Goal: Check status: Check status

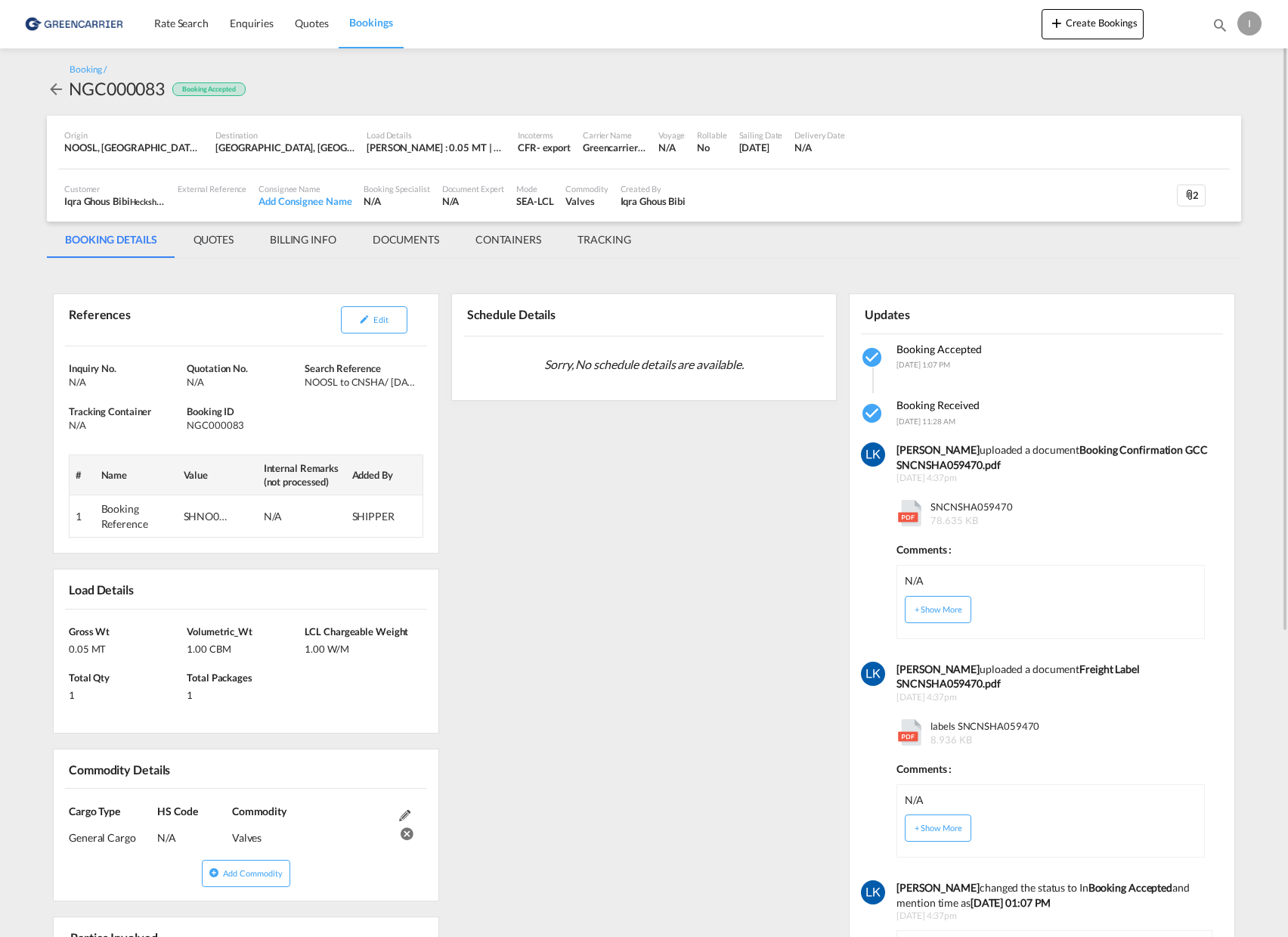
click at [412, 237] on md-tab-item "DOCUMENTS" at bounding box center [406, 240] width 103 height 36
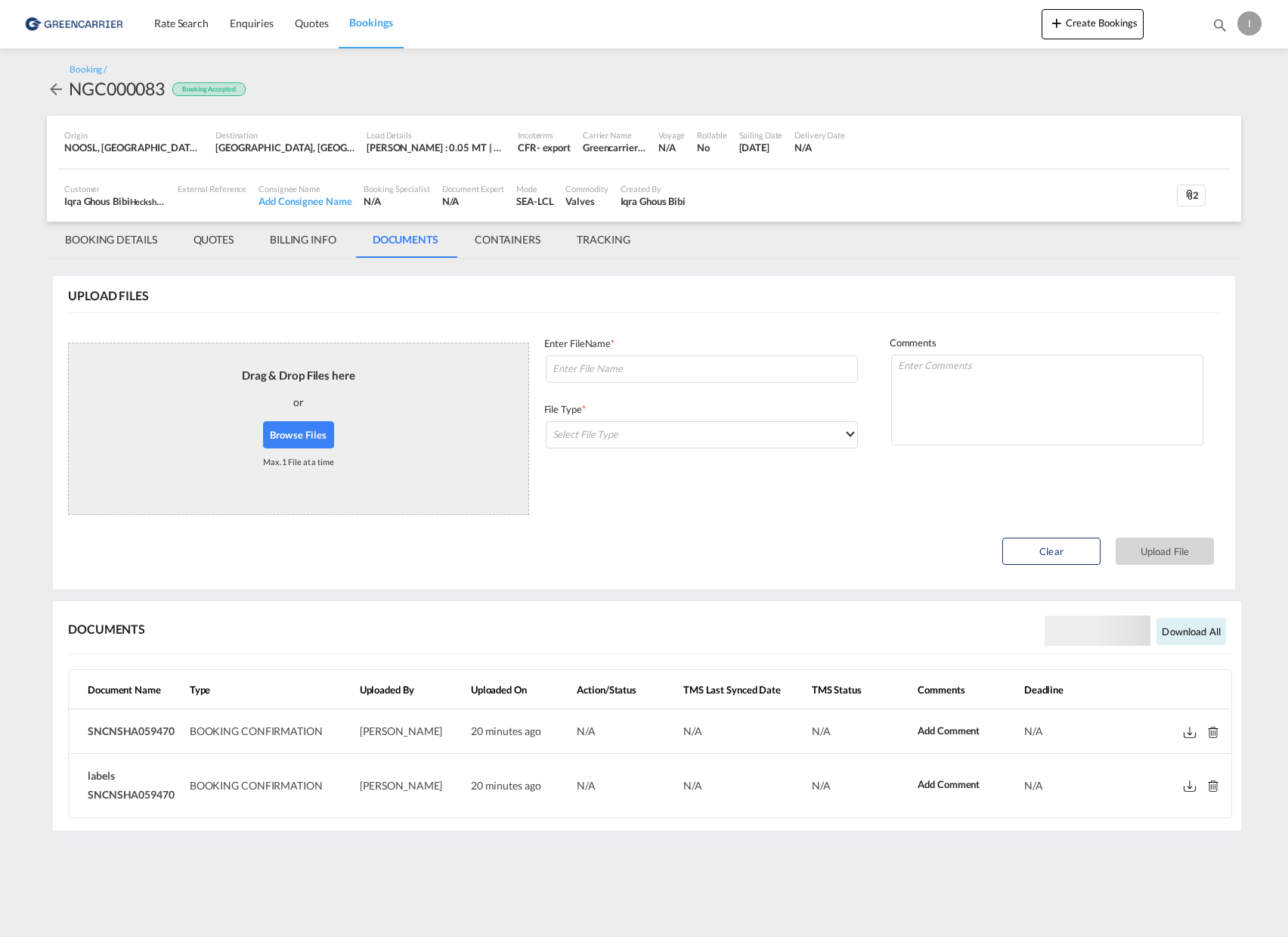
click at [102, 242] on md-tab-item "BOOKING DETAILS" at bounding box center [111, 240] width 128 height 36
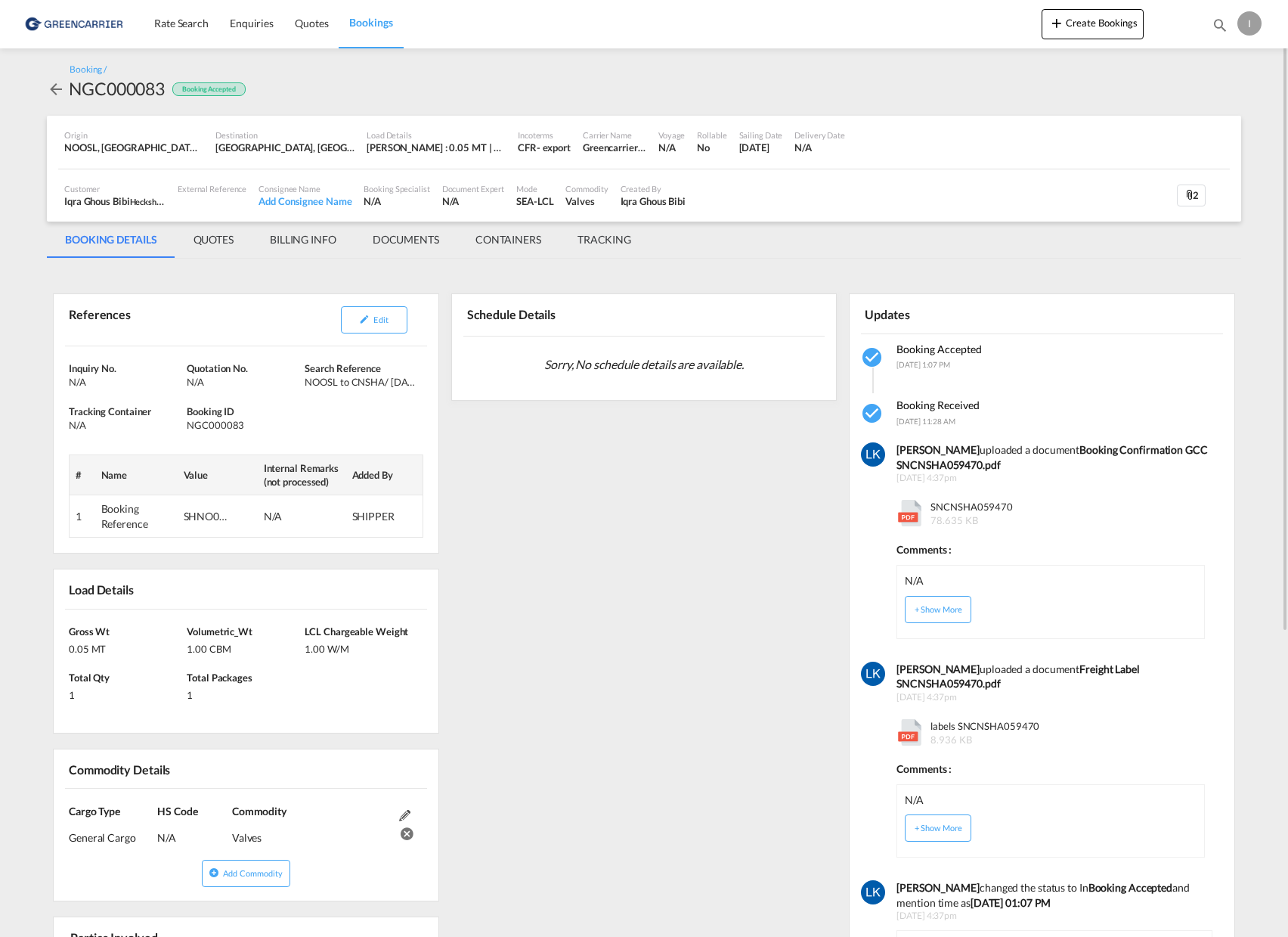
click at [57, 87] on md-icon "icon-arrow-left" at bounding box center [56, 90] width 18 height 18
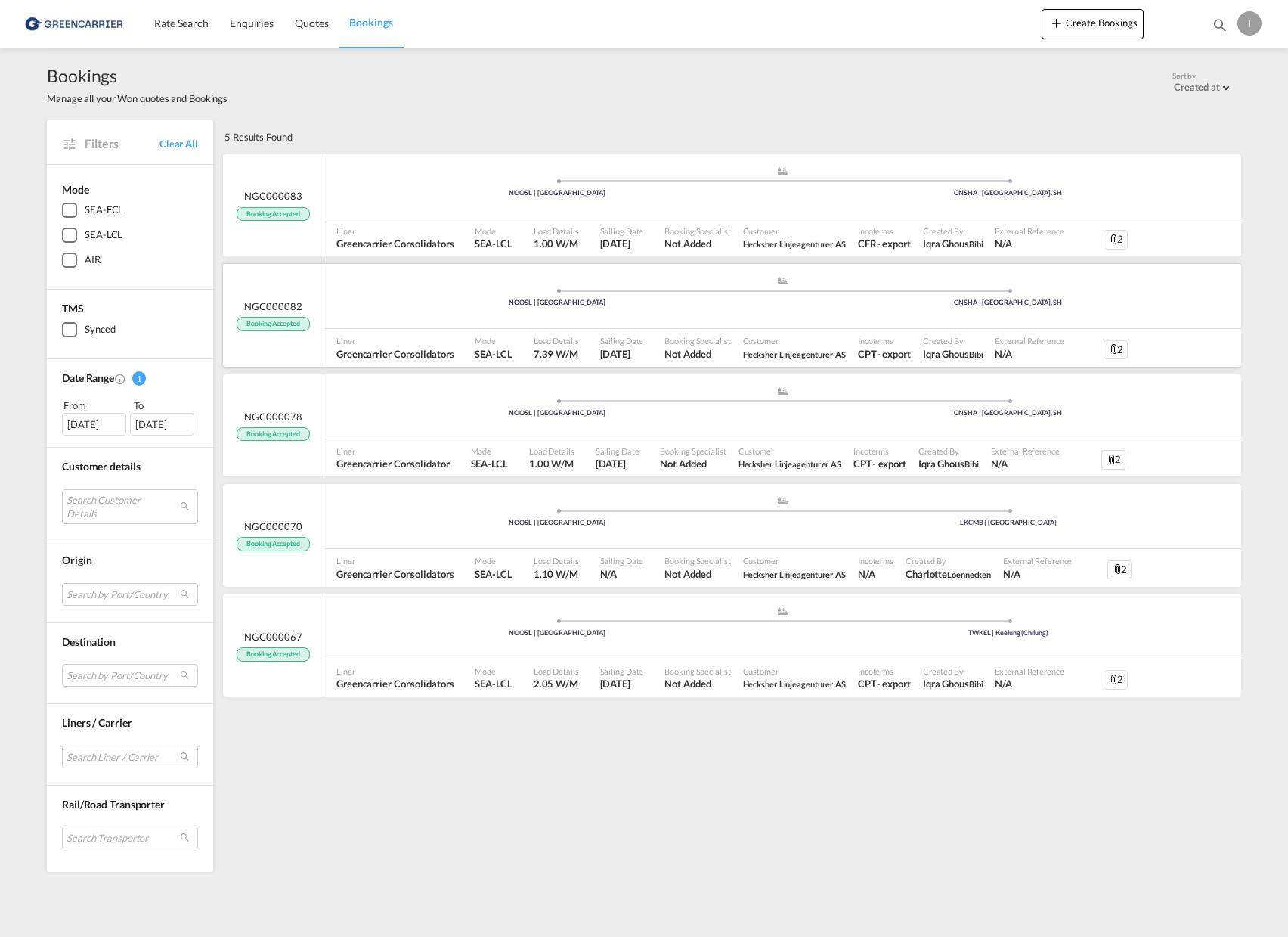
click at [307, 299] on div "NGC000082 Booking Accepted" at bounding box center [274, 316] width 102 height 103
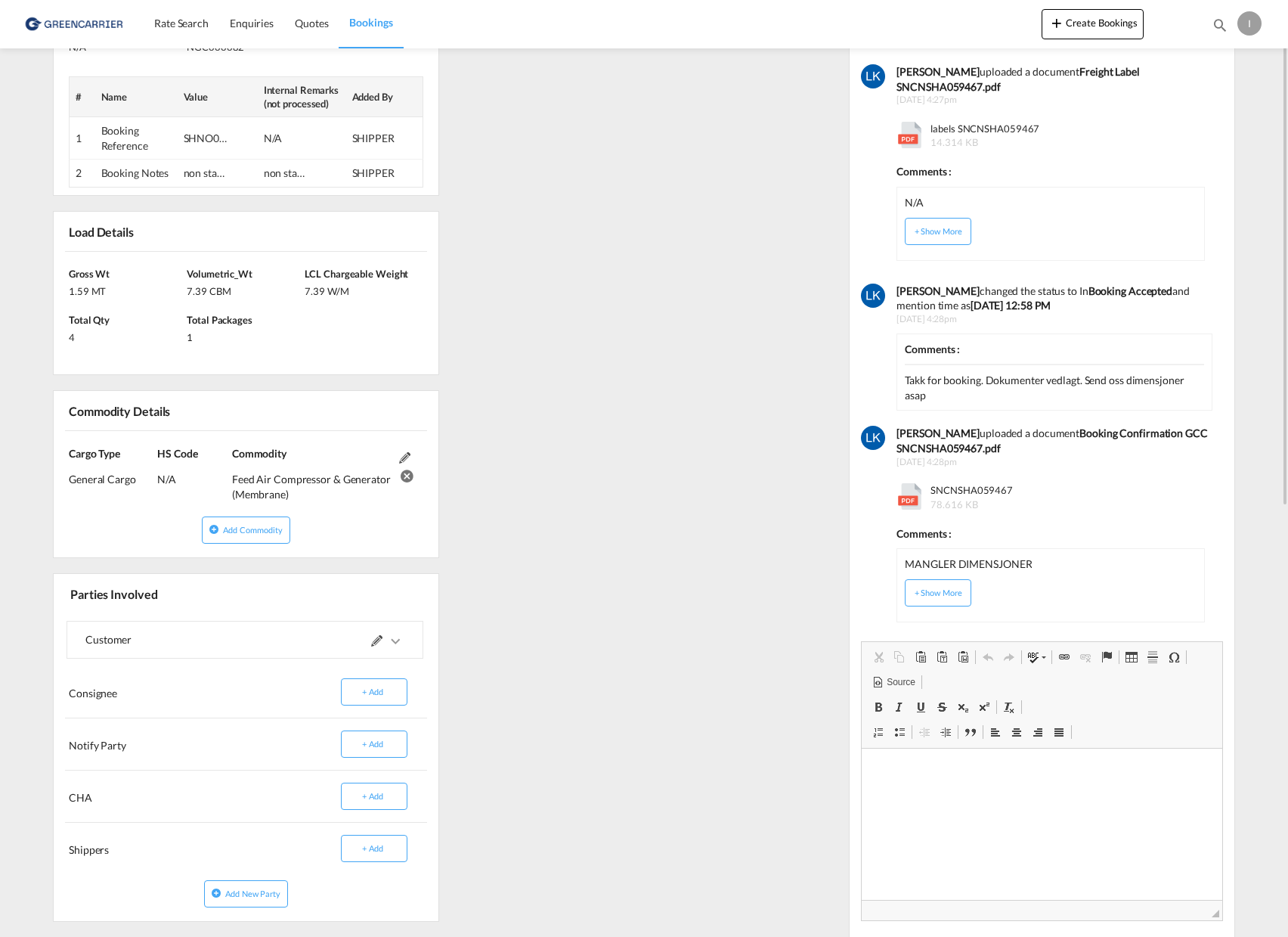
scroll to position [454, 0]
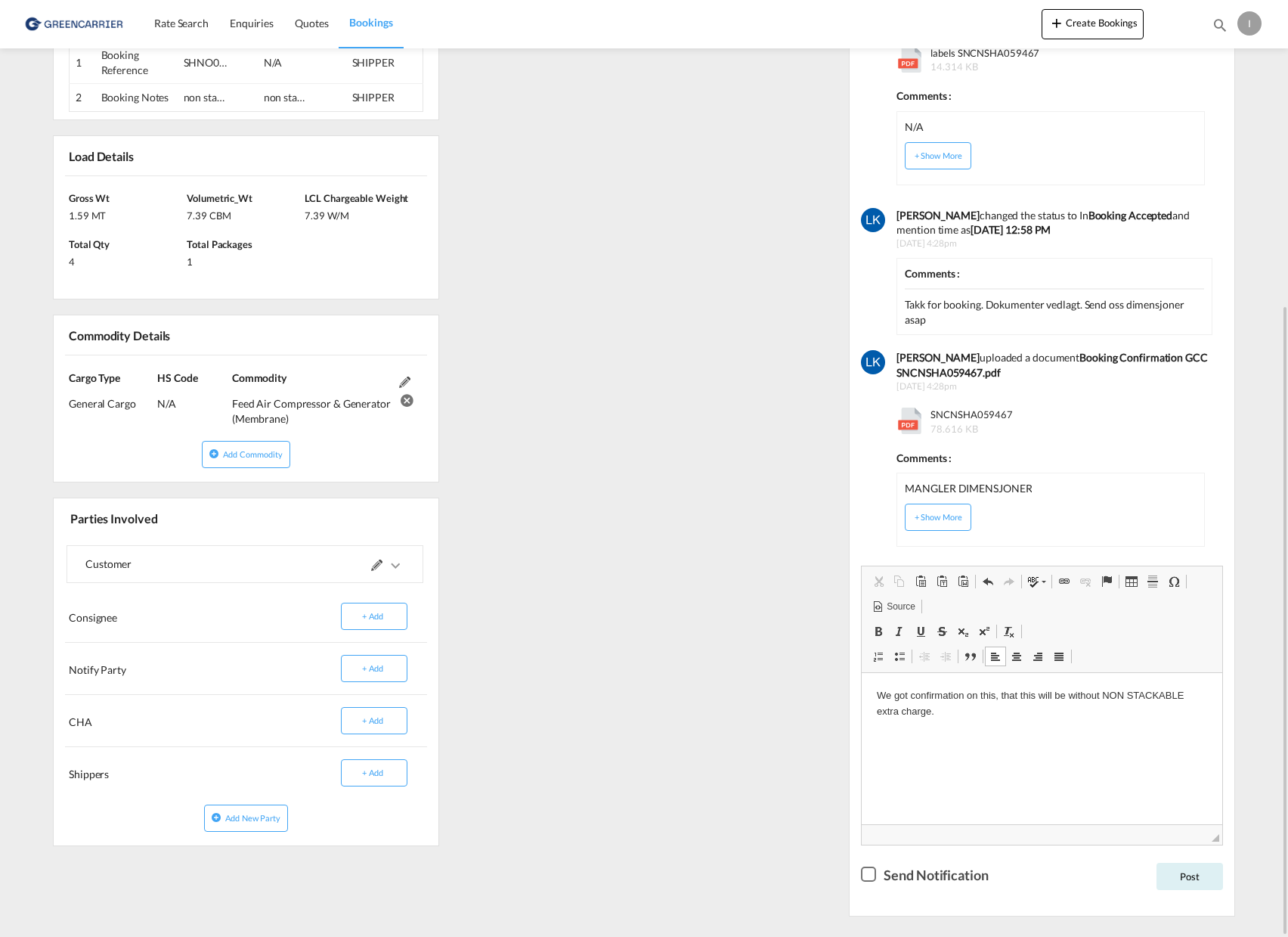
drag, startPoint x: 1035, startPoint y: 754, endPoint x: 973, endPoint y: 732, distance: 65.8
click at [973, 732] on html "We got confirmation on this, that this will be without NON STACKABLE extra char…" at bounding box center [1041, 703] width 360 height 62
click at [929, 866] on div "Send Notification" at bounding box center [936, 875] width 105 height 19
click at [1082, 694] on p "We got confirmation on this, that this will be without NON STACKABLE extra char…" at bounding box center [1042, 703] width 331 height 32
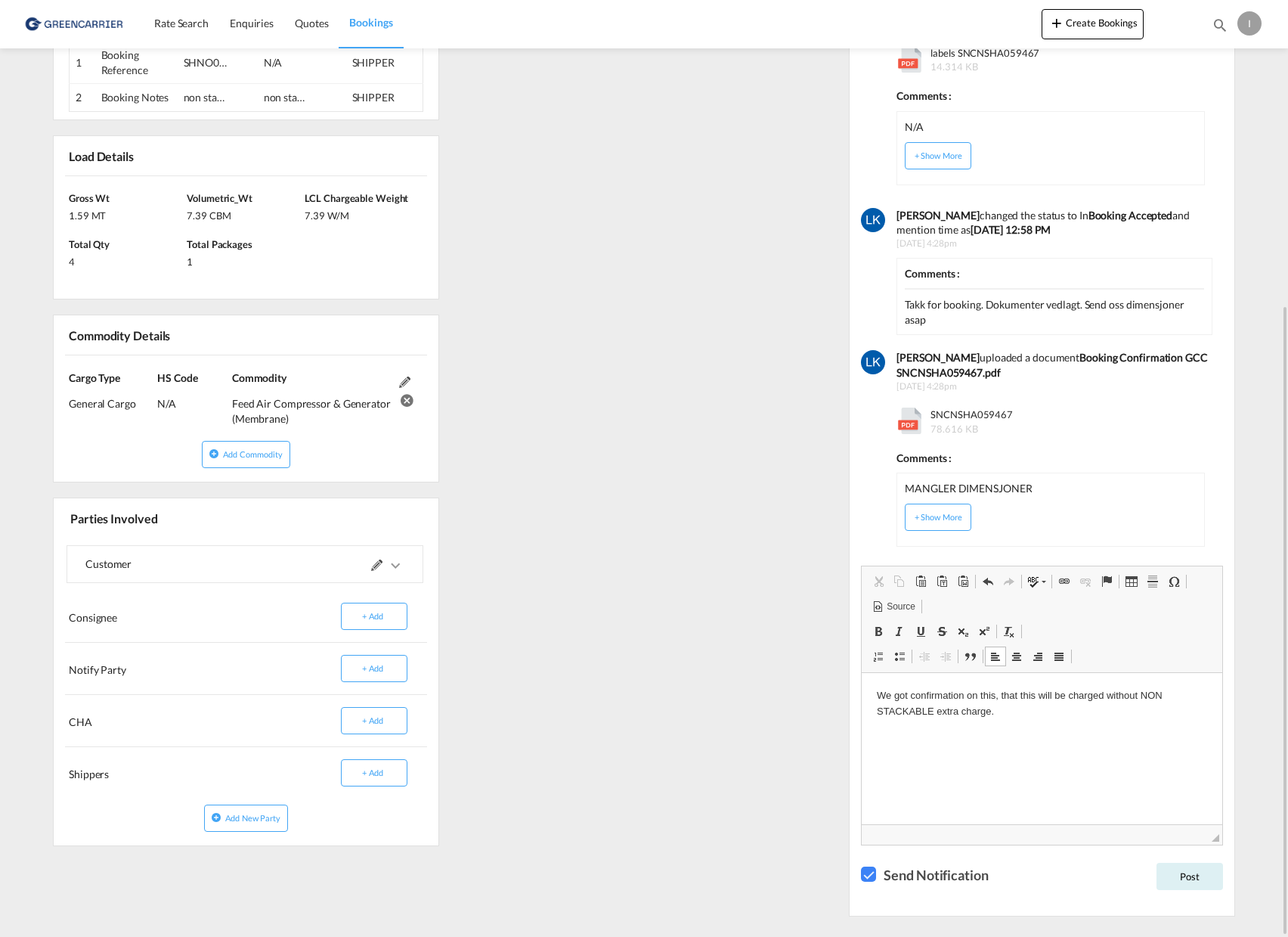
click at [994, 709] on p "We got confirmation on this, that this will be charged without NON STACKABLE ex…" at bounding box center [1042, 703] width 331 height 32
drag, startPoint x: 1002, startPoint y: 715, endPoint x: 939, endPoint y: 714, distance: 63.0
click at [939, 714] on p "We got confirmation on this, that this will be charged without NON STACKABLE ex…" at bounding box center [1042, 703] width 331 height 32
click at [1204, 863] on button "Post" at bounding box center [1190, 876] width 67 height 27
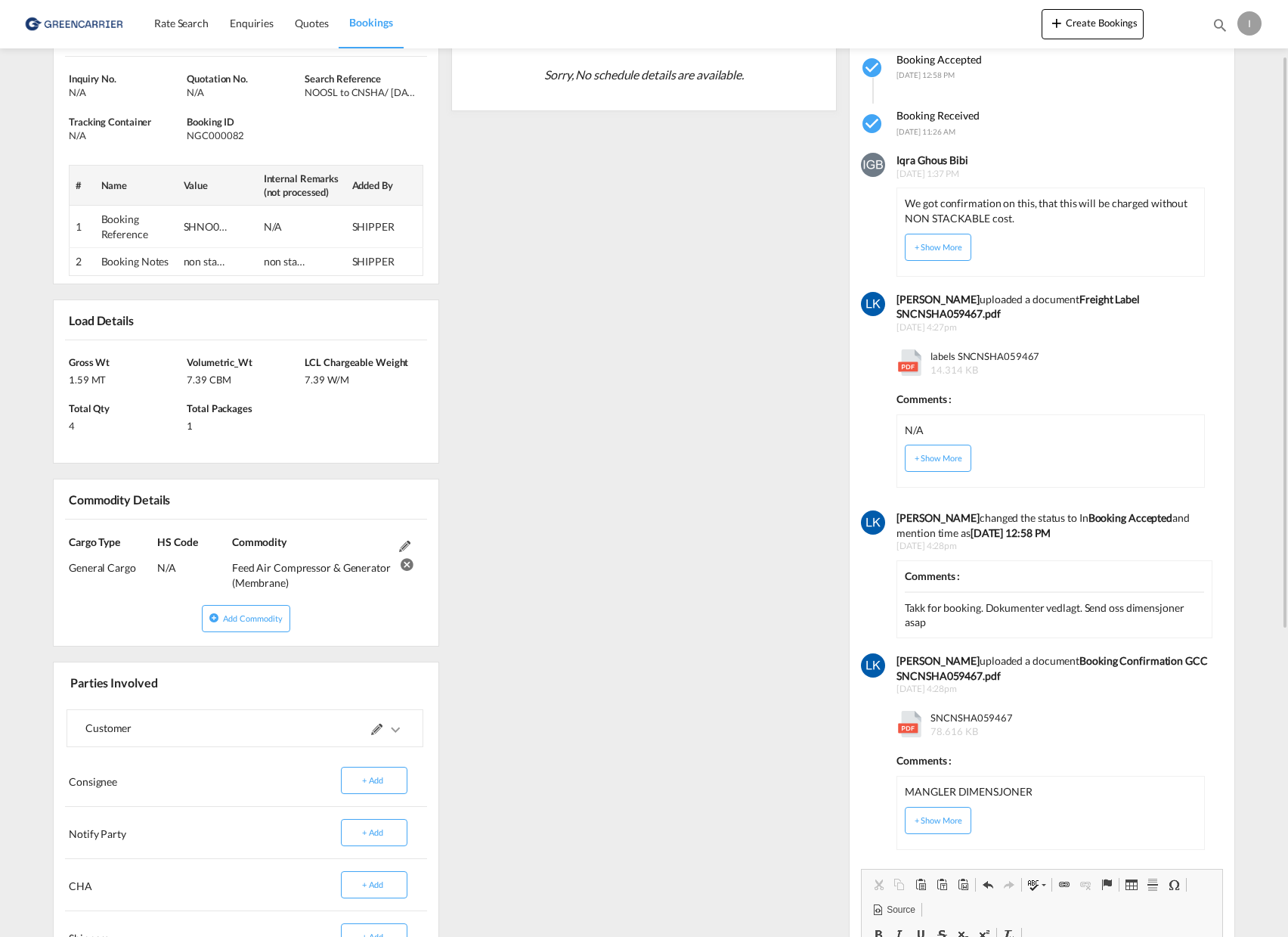
scroll to position [0, 0]
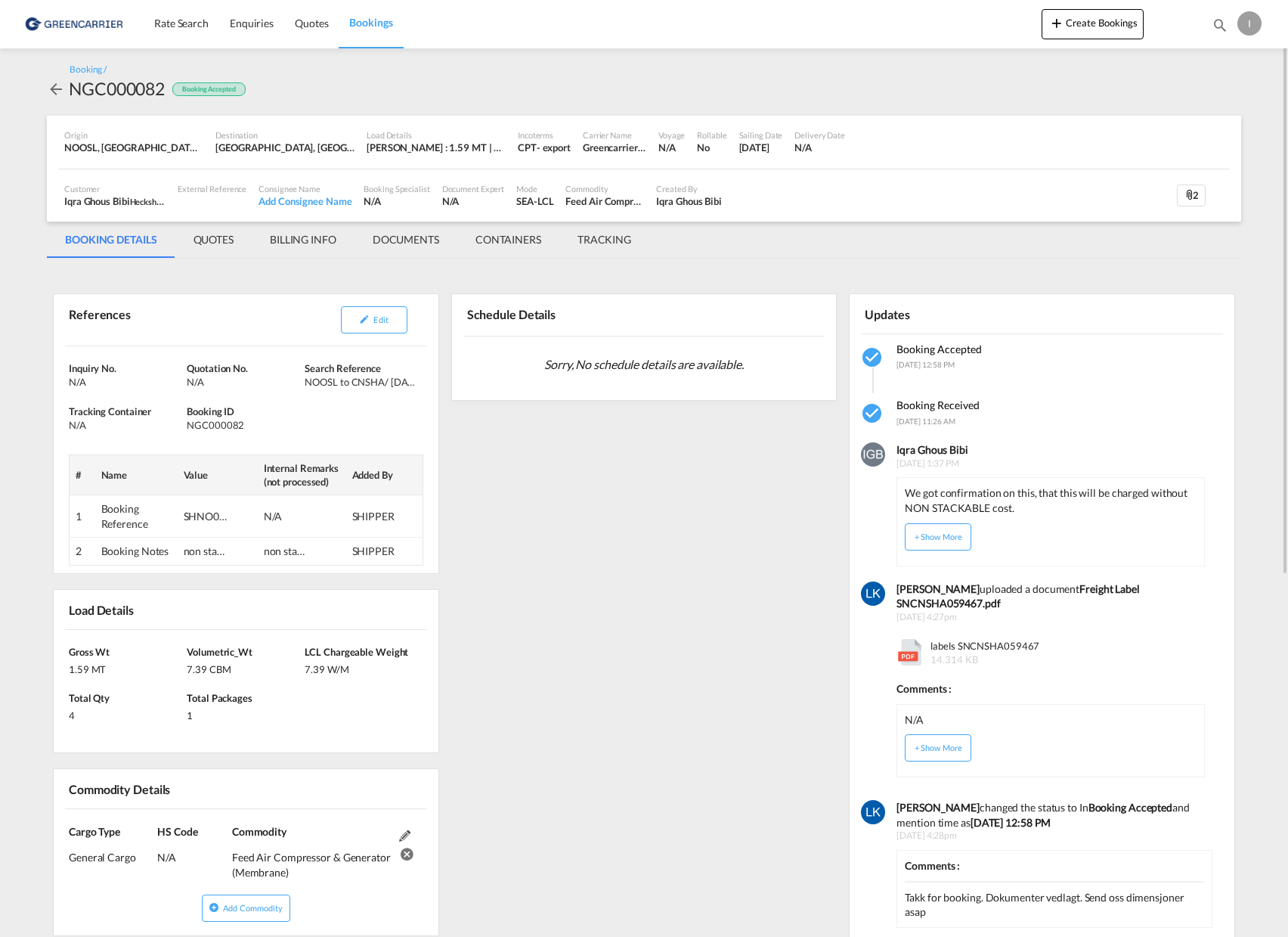
click at [418, 239] on md-tab-item "DOCUMENTS" at bounding box center [406, 240] width 103 height 36
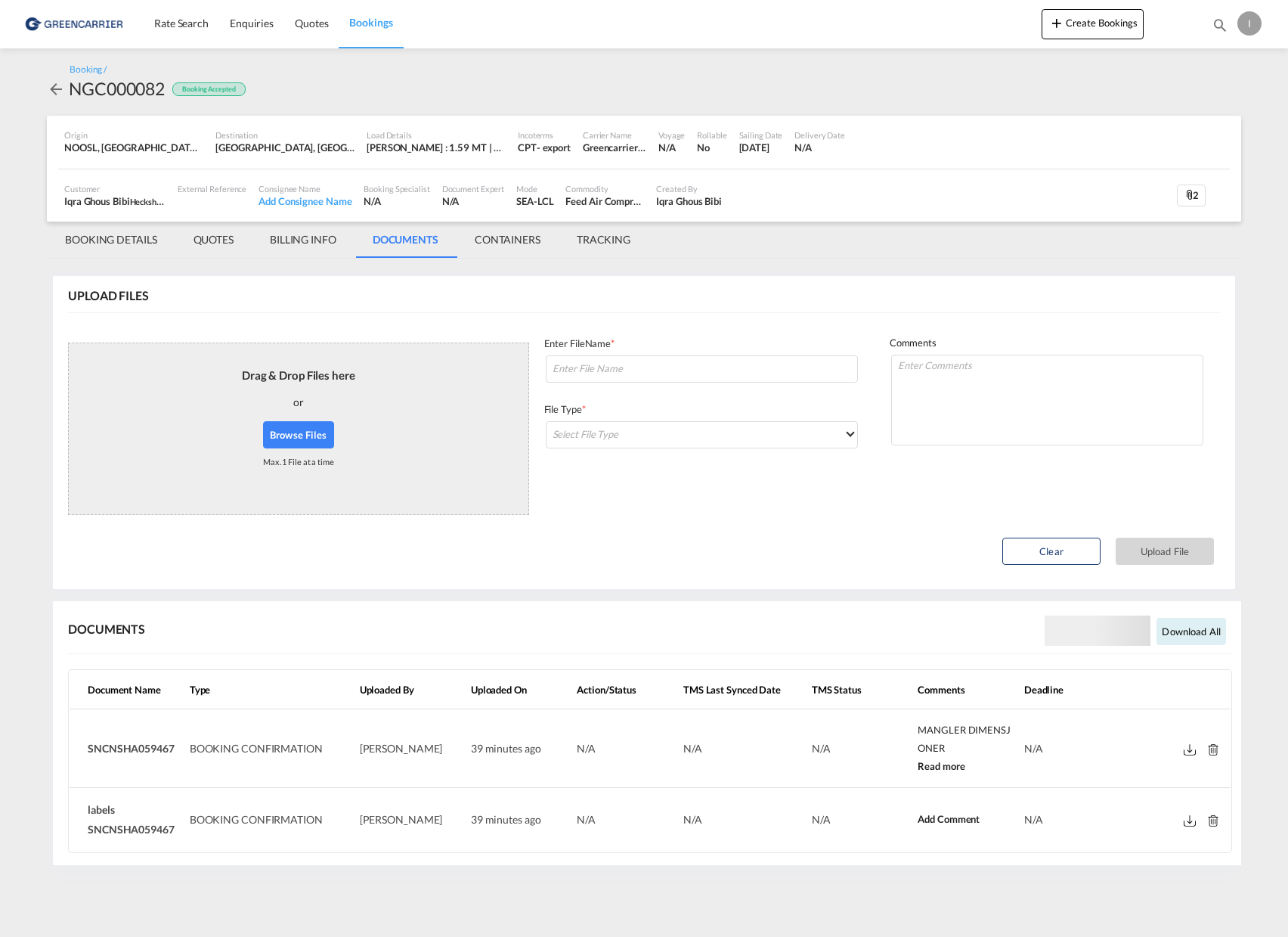
click at [231, 243] on md-tab-item "QUOTES" at bounding box center [213, 240] width 77 height 36
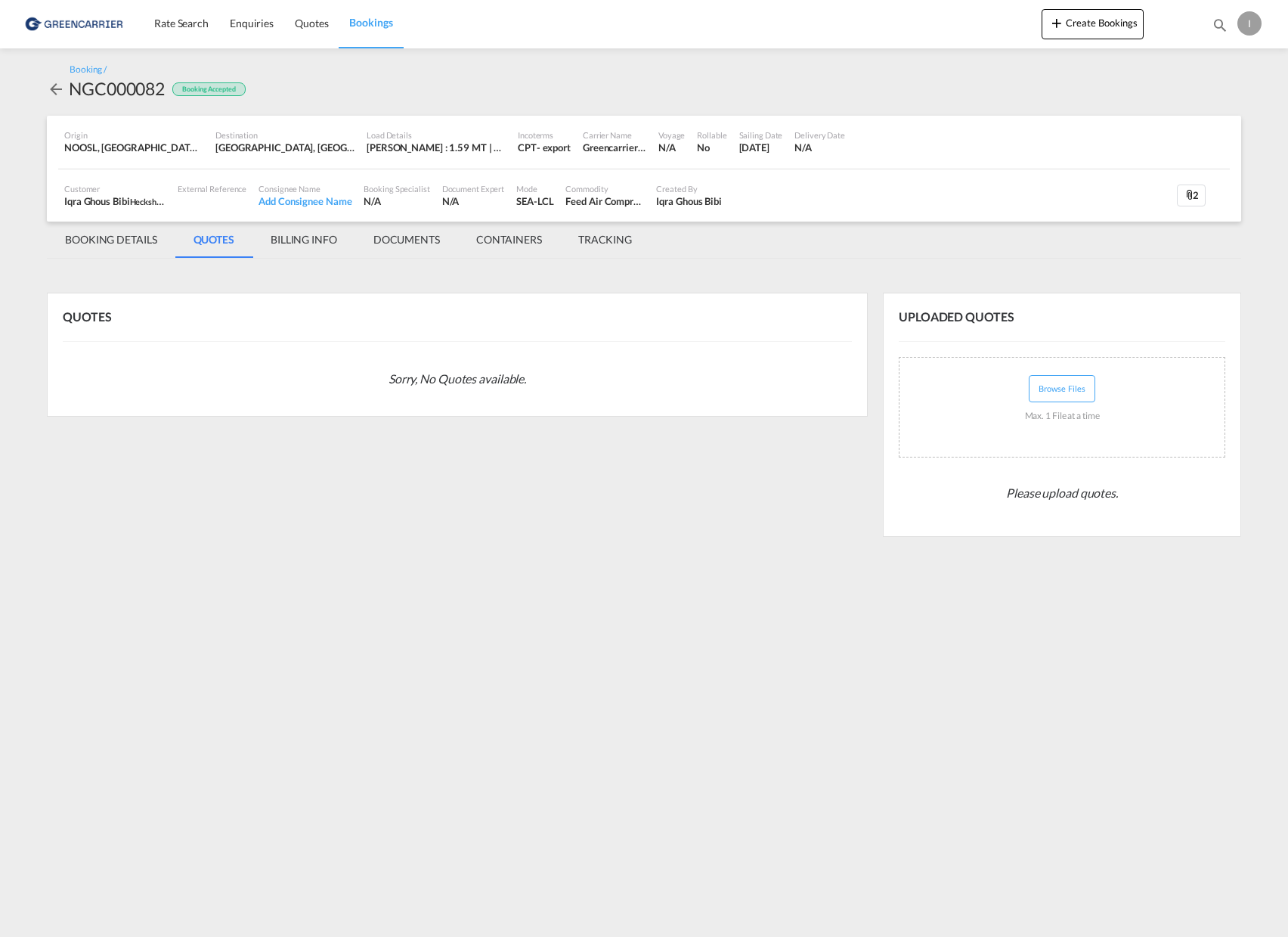
click at [838, 717] on md-content "Rate Search Enquiries Quotes Bookings Create Bookings Bookings Quotes Enquiries…" at bounding box center [644, 468] width 1288 height 937
click at [413, 240] on md-tab-item "DOCUMENTS" at bounding box center [407, 240] width 103 height 36
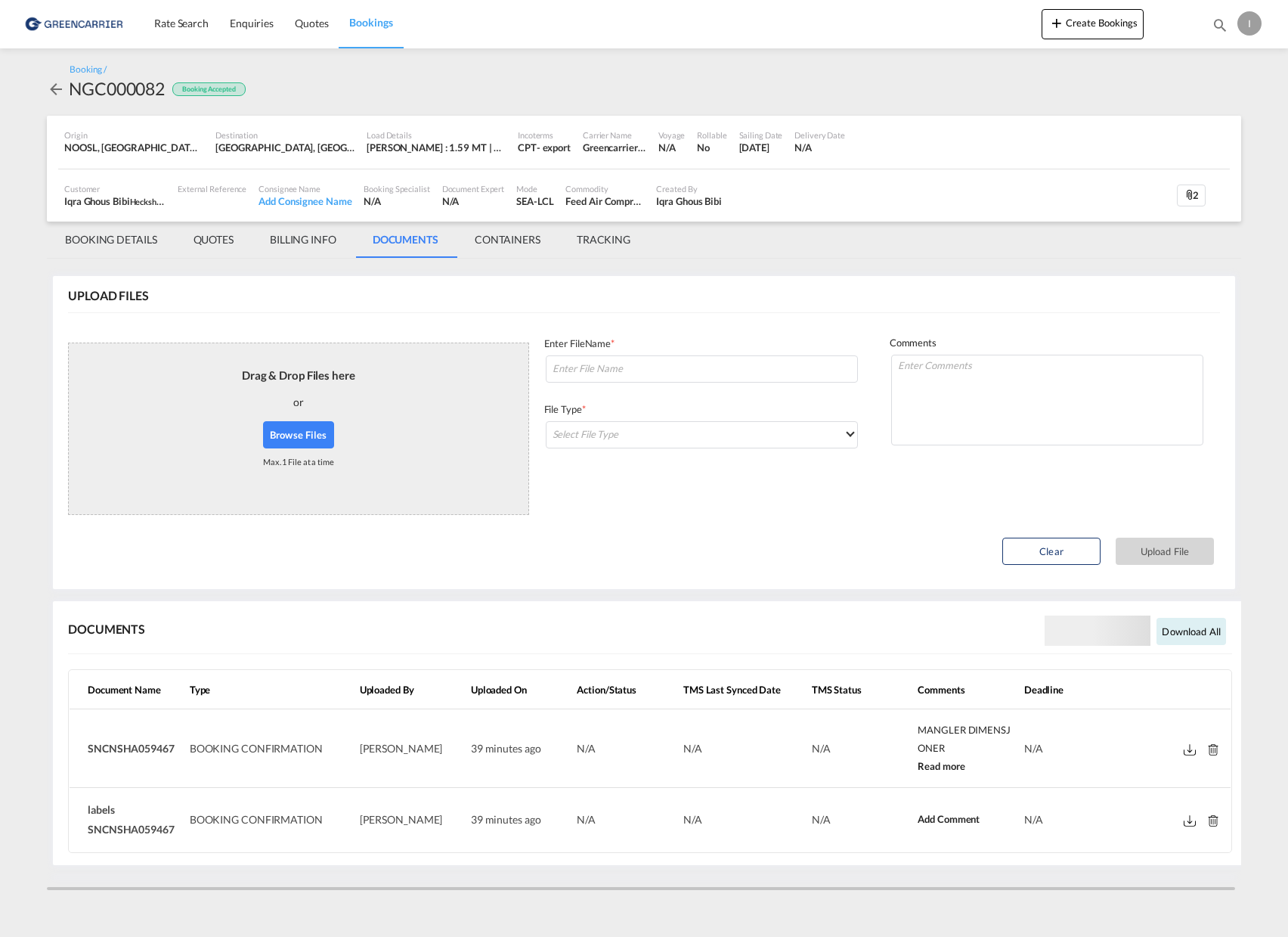
click at [1191, 817] on md-icon at bounding box center [1190, 820] width 12 height 11
click at [1195, 756] on td at bounding box center [1177, 749] width 107 height 79
click at [1189, 752] on md-icon at bounding box center [1190, 750] width 12 height 11
click at [325, 246] on md-tab-item "BILLING INFO" at bounding box center [303, 240] width 103 height 36
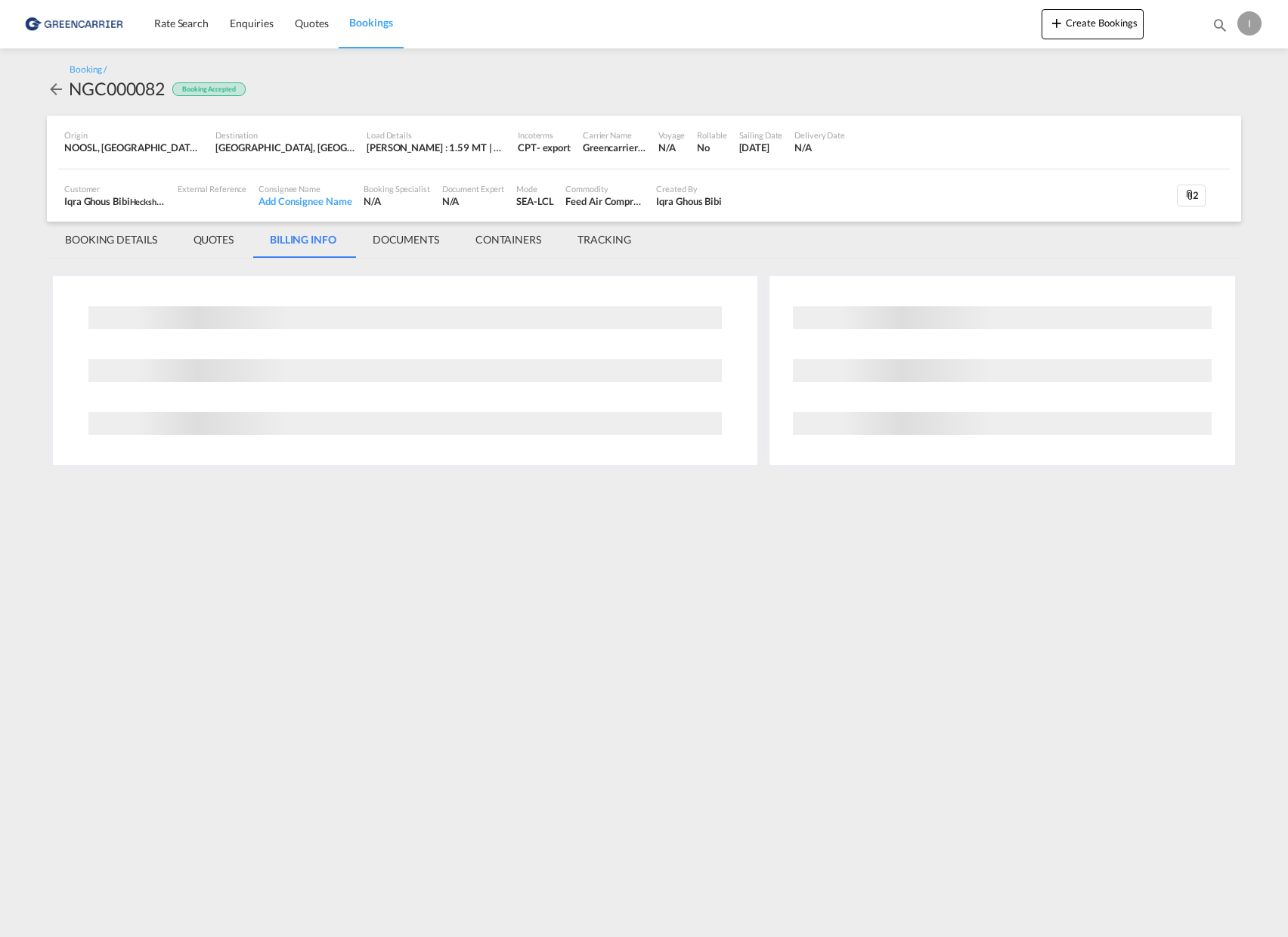
click at [219, 244] on md-tab-item "QUOTES" at bounding box center [213, 240] width 77 height 36
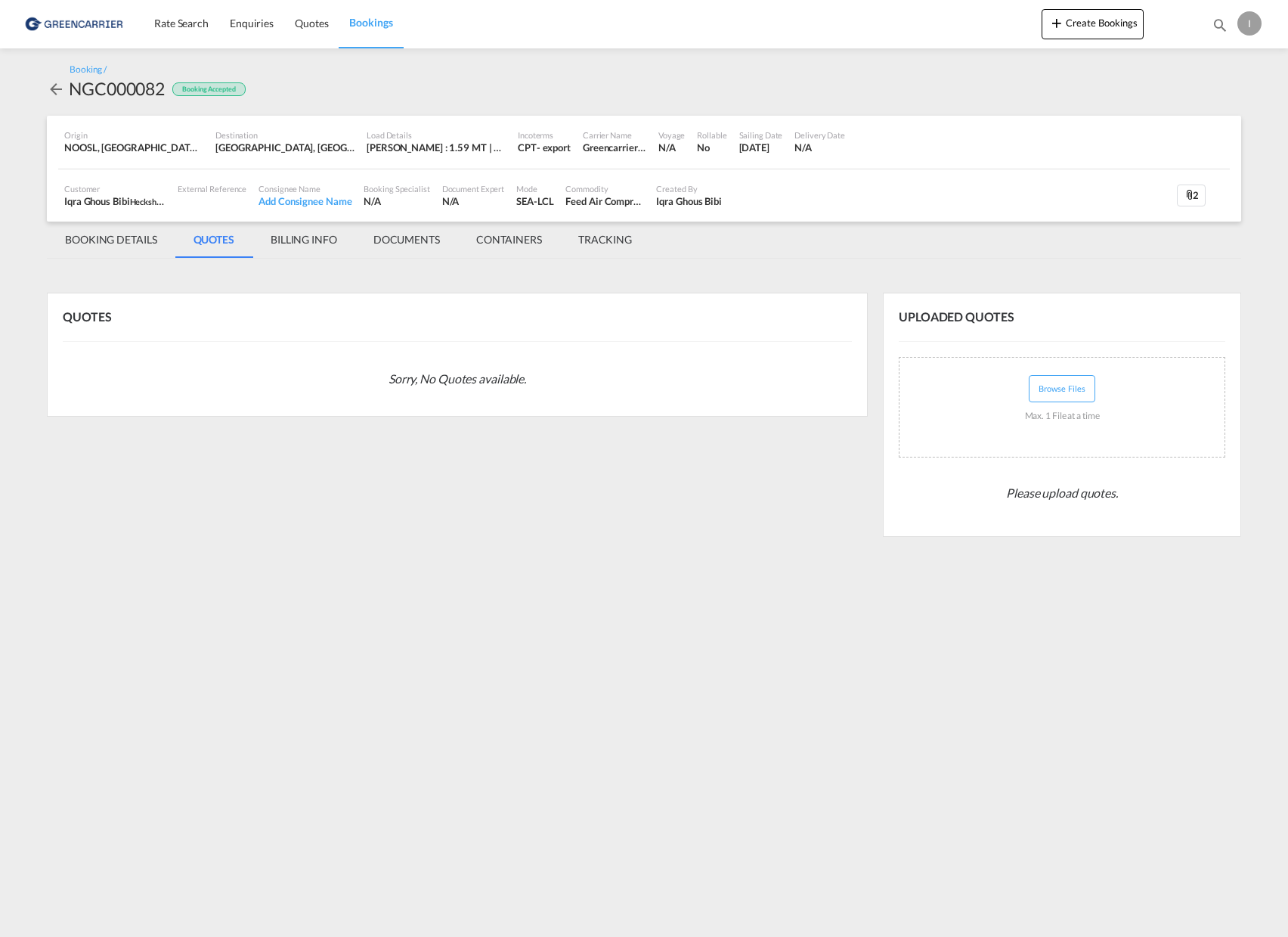
click at [133, 243] on md-tab-item "BOOKING DETAILS" at bounding box center [111, 240] width 128 height 36
click at [142, 241] on md-tab-item "BOOKING DETAILS" at bounding box center [111, 240] width 128 height 36
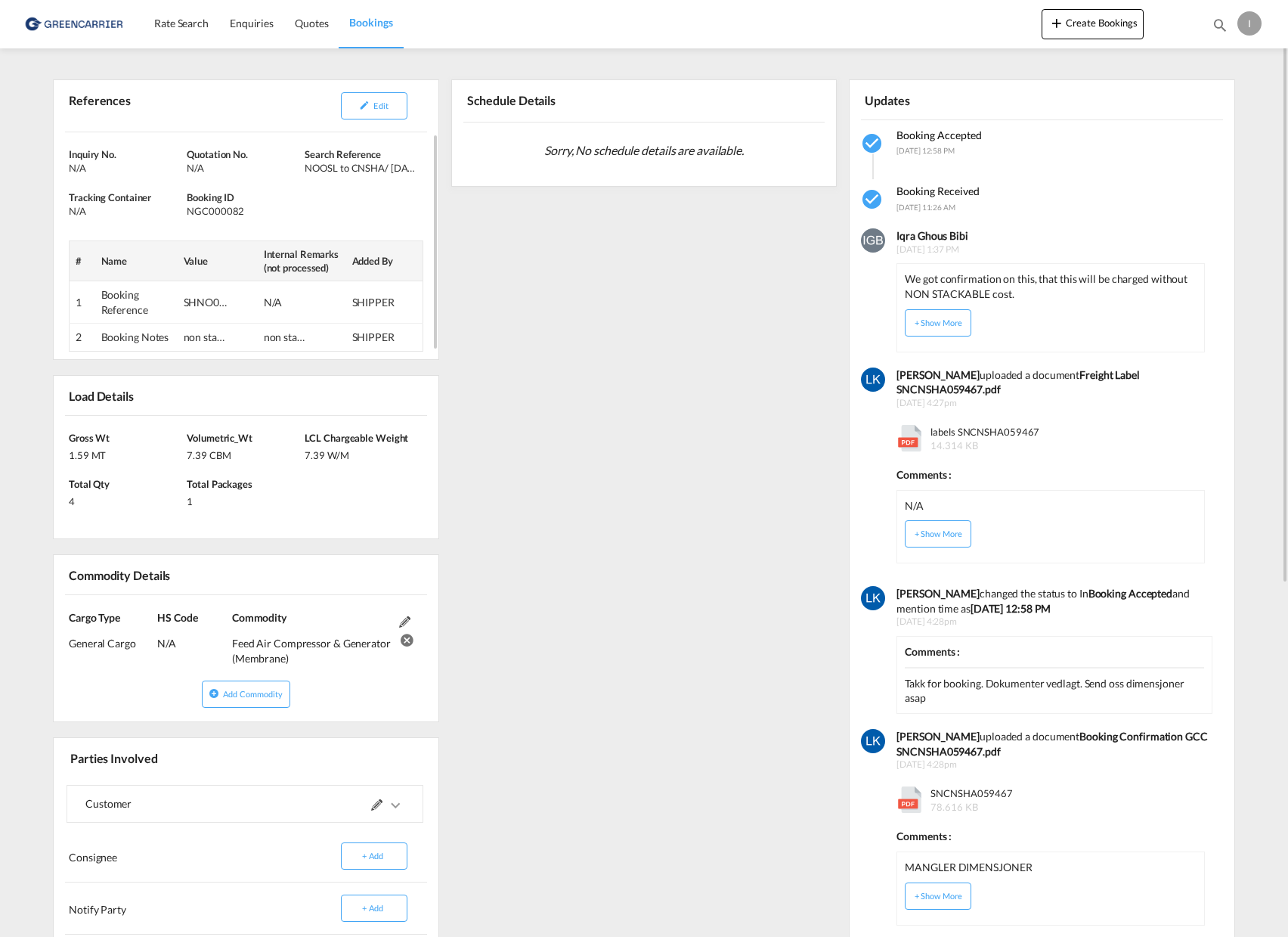
scroll to position [138, 0]
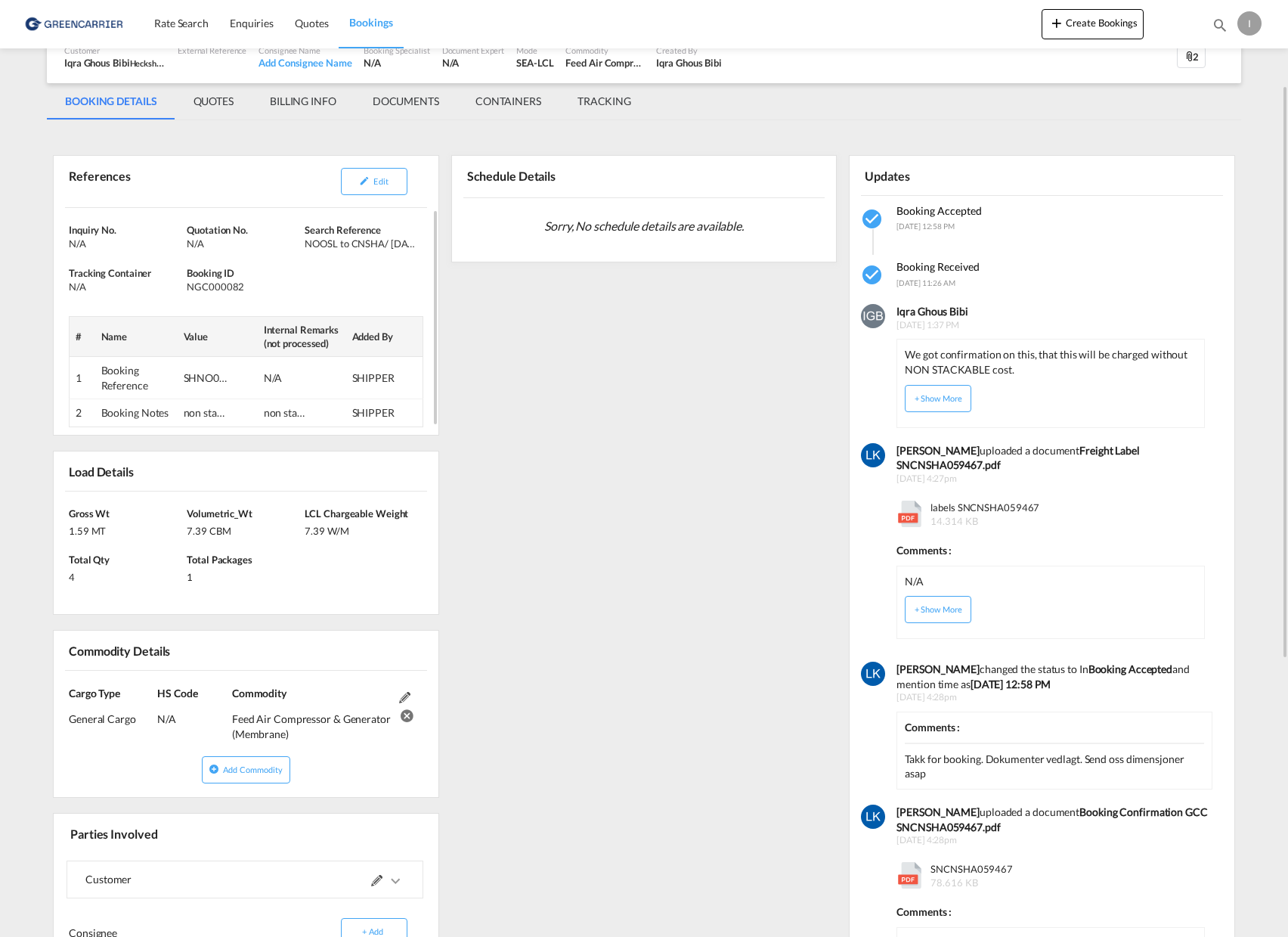
click at [212, 241] on div "N/A" at bounding box center [243, 244] width 114 height 14
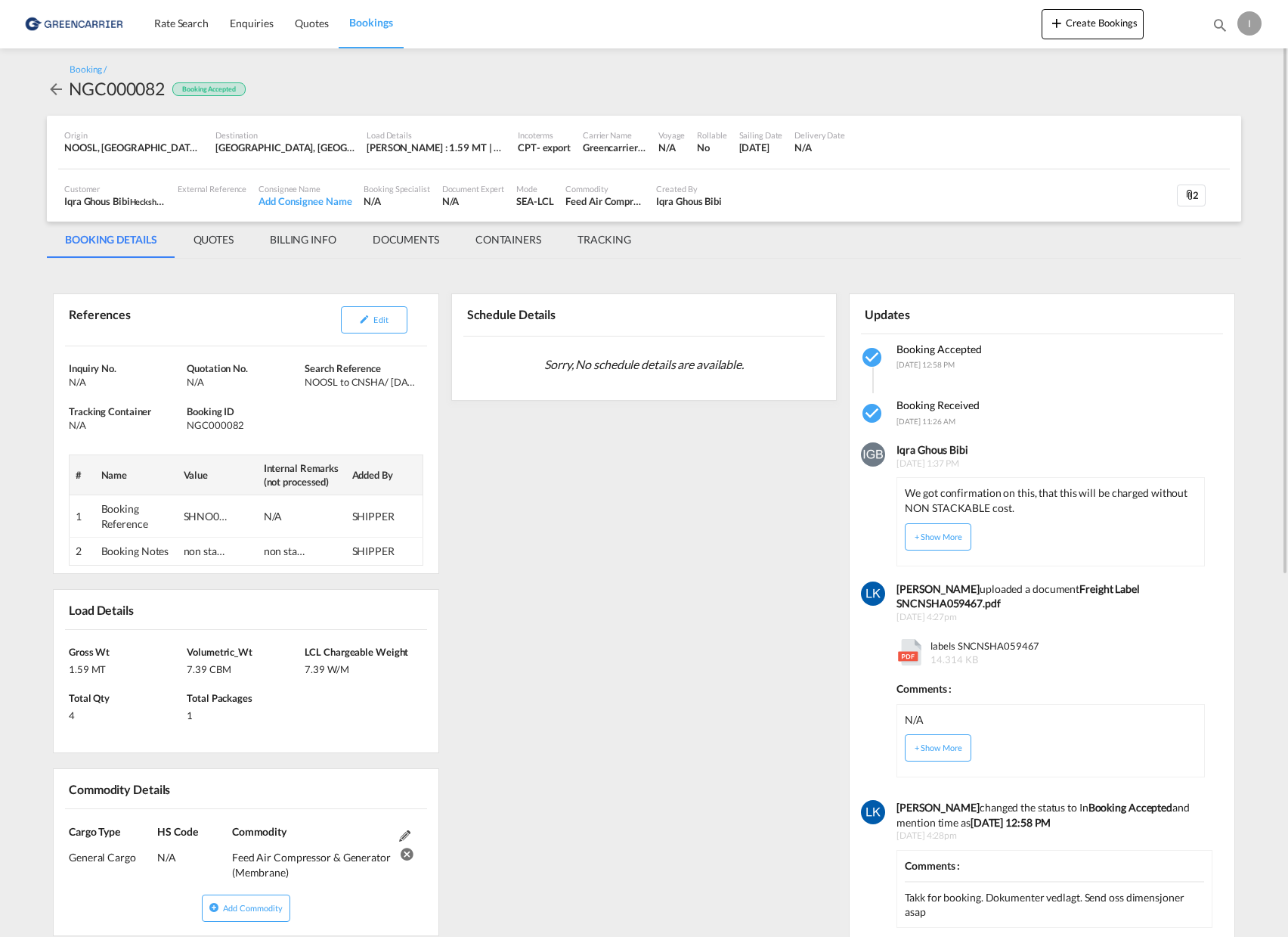
click at [382, 13] on link "Bookings" at bounding box center [370, 24] width 64 height 49
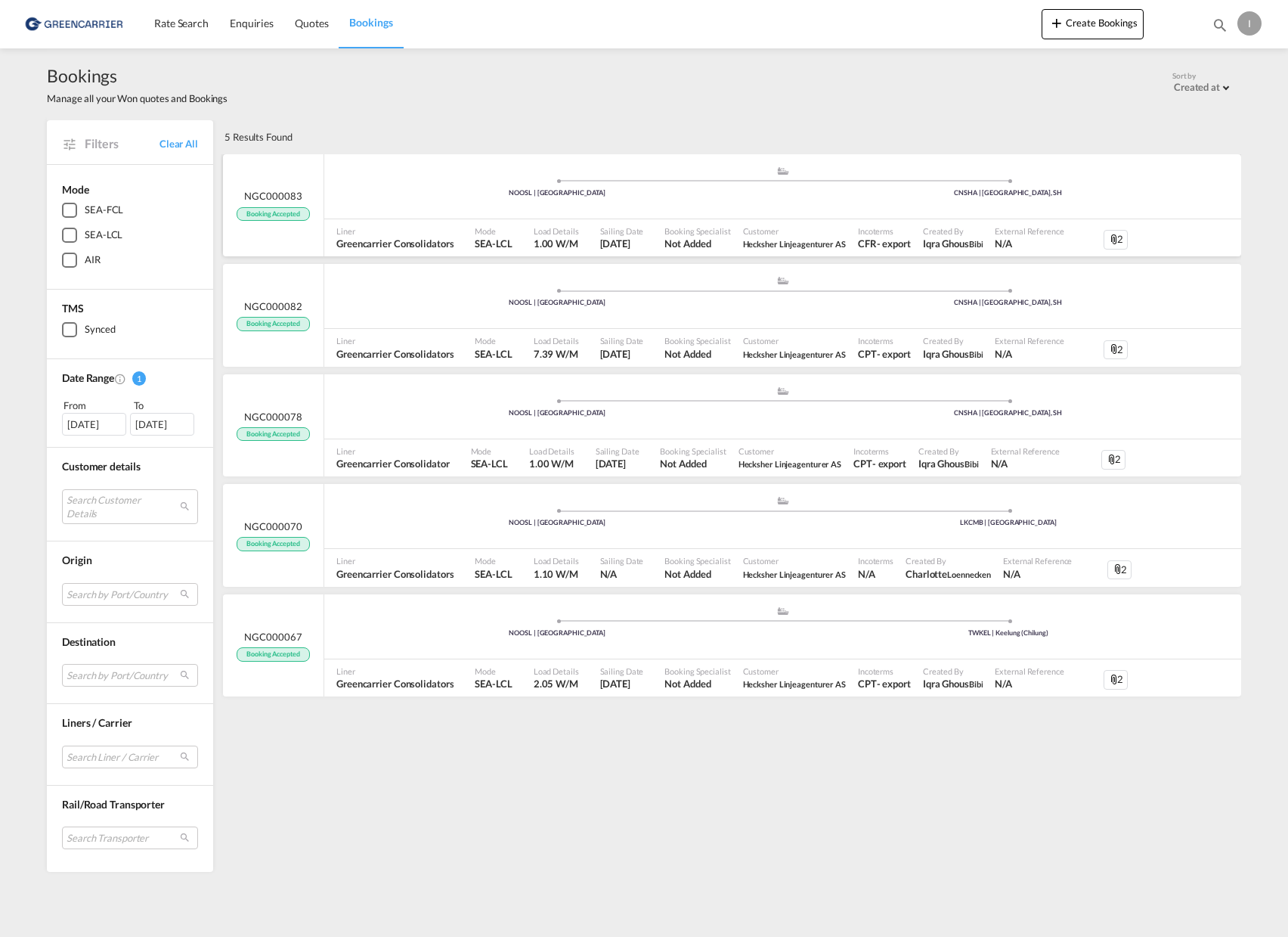
click at [300, 229] on div "NGC000083 Booking Accepted" at bounding box center [274, 206] width 102 height 103
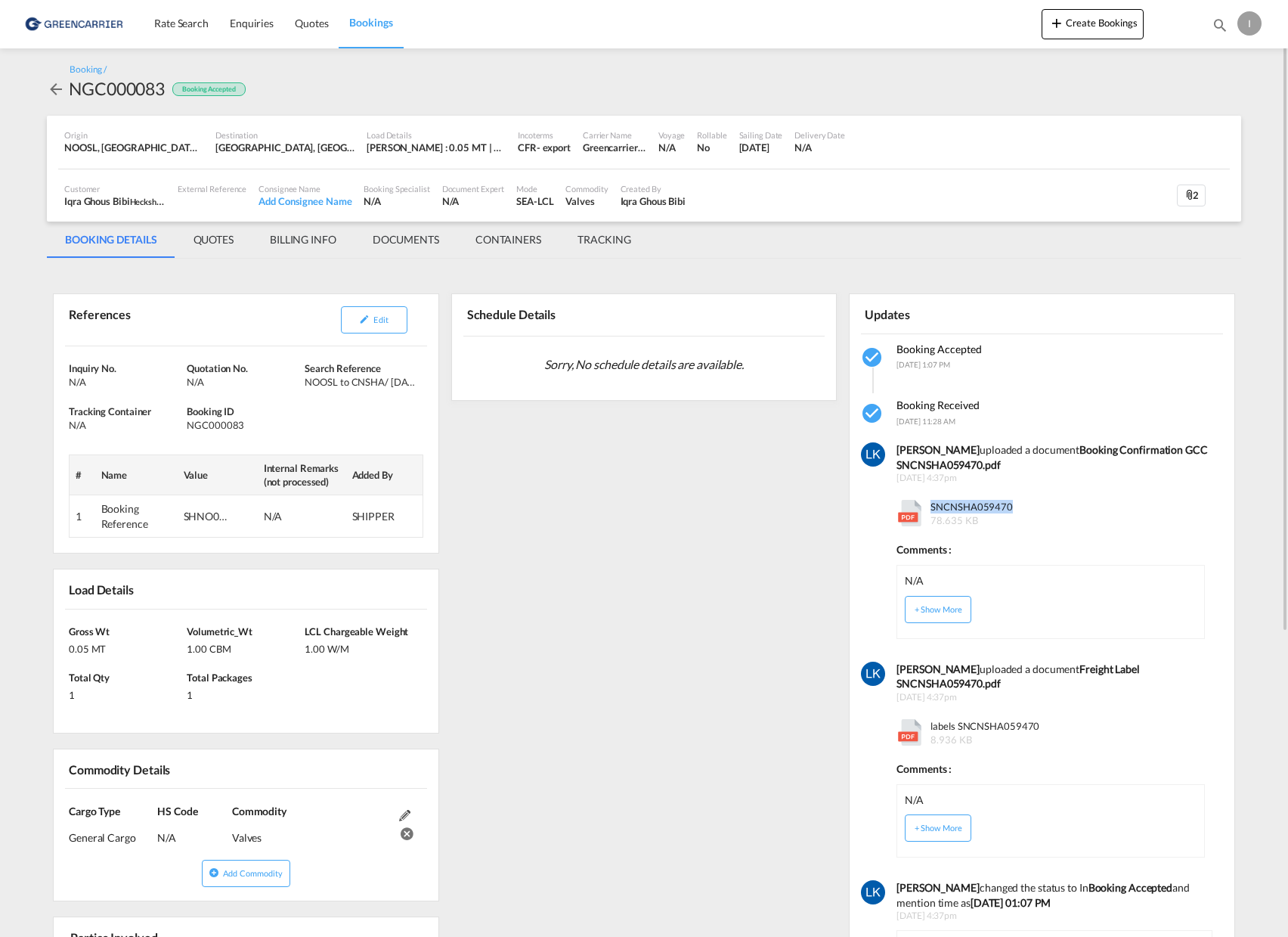
drag, startPoint x: 1016, startPoint y: 511, endPoint x: 923, endPoint y: 515, distance: 93.1
click at [923, 515] on div "SNCNSHA059470 78.635 KB" at bounding box center [1051, 510] width 308 height 35
copy span "SNCNSHA059470"
click at [1109, 464] on div "[PERSON_NAME] uploaded a document Booking Confirmation GCC SNCNSHA059470.pdf" at bounding box center [1054, 457] width 316 height 30
click at [435, 240] on md-tab-item "DOCUMENTS" at bounding box center [406, 240] width 103 height 36
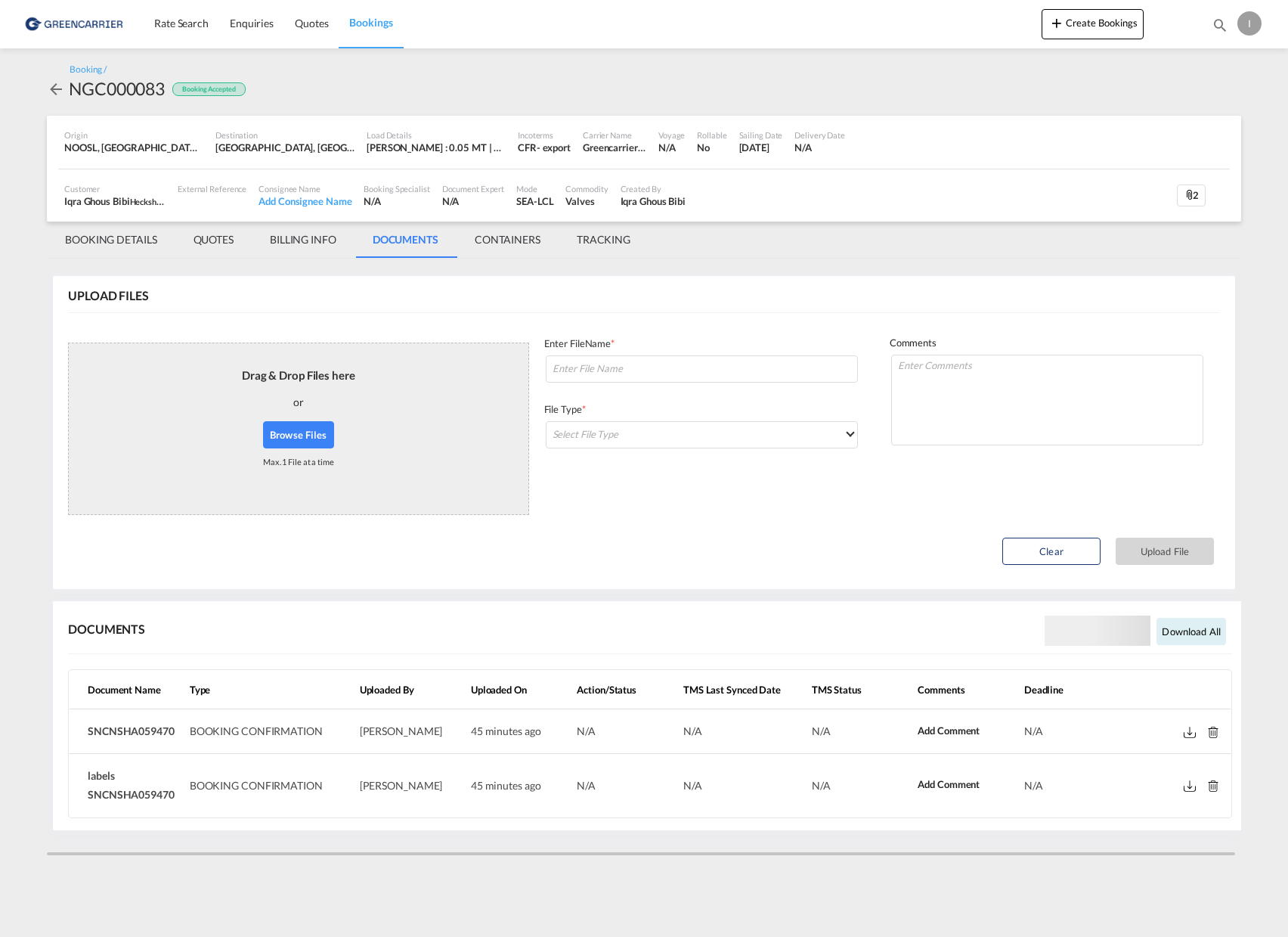
click at [1191, 736] on md-icon at bounding box center [1190, 732] width 12 height 11
click at [1192, 787] on md-icon at bounding box center [1190, 785] width 12 height 11
